Goal: Find specific page/section: Find specific page/section

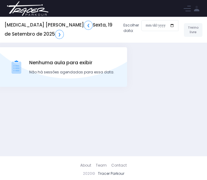
click at [37, 14] on img at bounding box center [28, 8] width 46 height 21
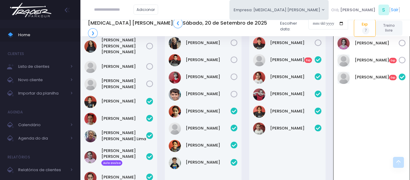
scroll to position [30, 0]
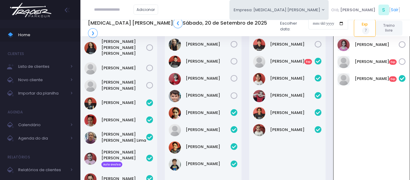
click at [43, 14] on img at bounding box center [31, 9] width 46 height 21
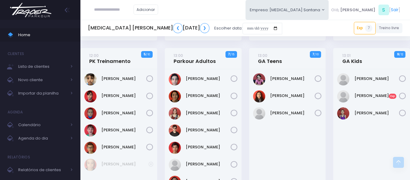
scroll to position [664, 0]
